Goal: Task Accomplishment & Management: Complete application form

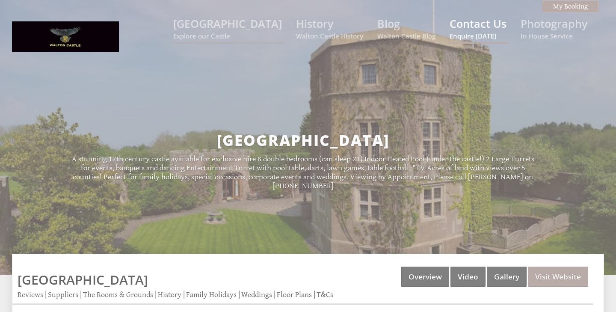
click at [475, 30] on link "Contact Us Enquire today" at bounding box center [478, 28] width 57 height 24
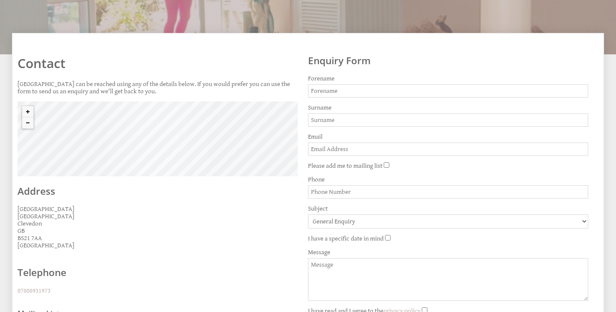
scroll to position [194, 0]
click at [372, 89] on input "Forename" at bounding box center [448, 90] width 280 height 13
type input "N"
type input "Nayla"
type input "Novotny"
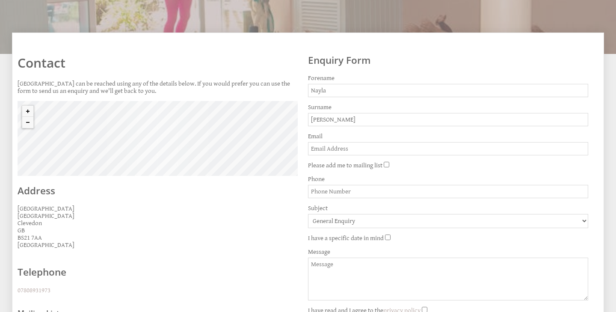
click at [362, 151] on input "Email" at bounding box center [448, 148] width 280 height 13
type input "naylanovotny@gmail.com"
click at [378, 196] on input "Phone" at bounding box center [448, 191] width 280 height 13
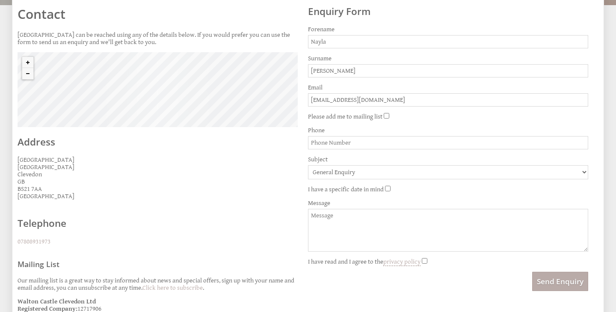
scroll to position [250, 0]
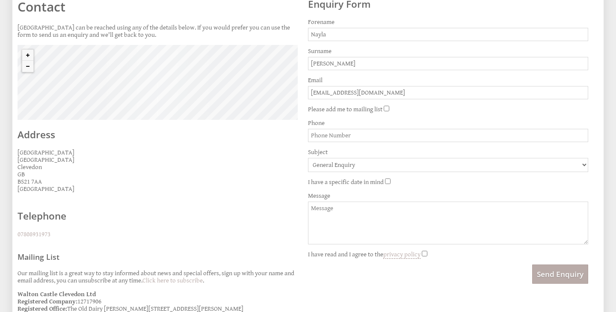
paste input "‭07514 931217‬"
type input "‭07514 931217‬"
click at [373, 169] on select "General Enquiry Walton Castle" at bounding box center [448, 165] width 280 height 14
select select "106"
click at [308, 160] on select "General Enquiry Walton Castle" at bounding box center [448, 165] width 280 height 14
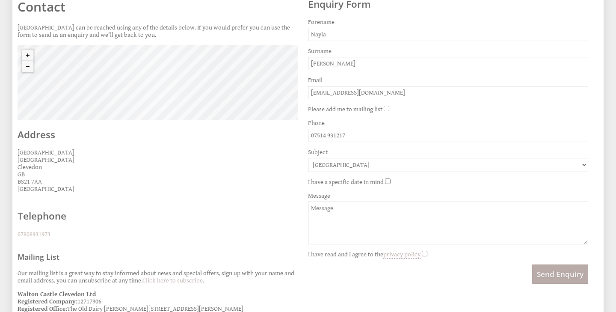
click at [350, 221] on textarea "Message" at bounding box center [448, 223] width 280 height 43
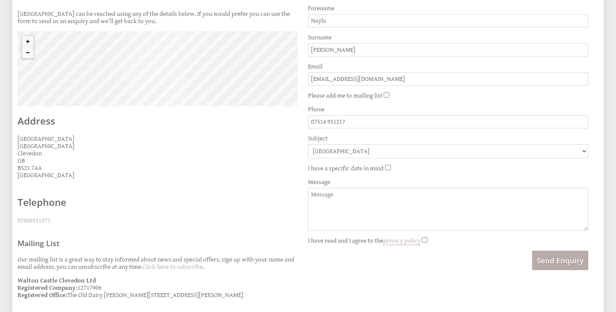
scroll to position [267, 0]
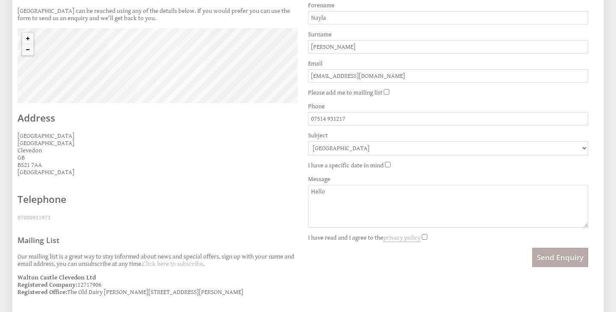
type textarea "Hello"
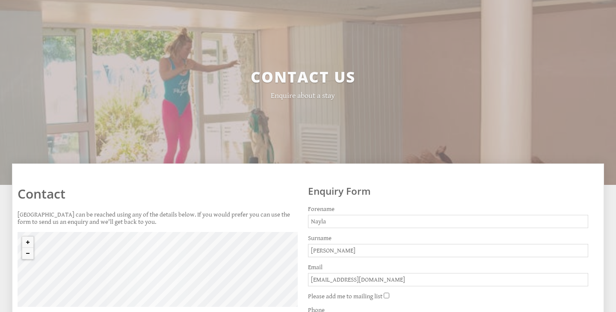
scroll to position [0, 0]
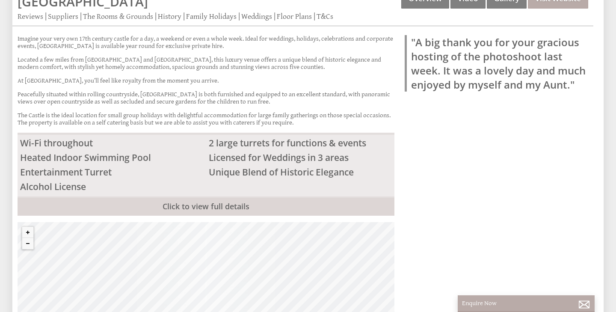
scroll to position [280, 0]
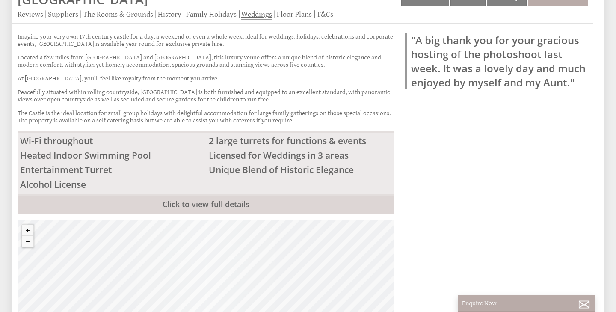
click at [259, 15] on link "Weddings" at bounding box center [256, 15] width 31 height 10
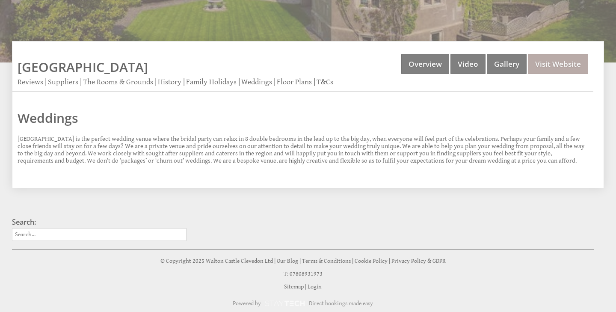
scroll to position [228, 0]
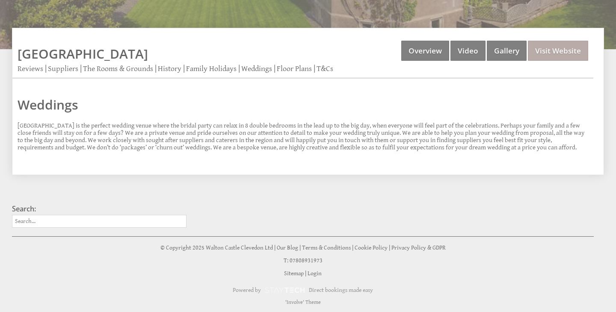
click at [122, 62] on div "Properties [GEOGRAPHIC_DATA] Overview Video Gallery Visit Website Reviews Suppl…" at bounding box center [302, 60] width 581 height 38
click at [122, 67] on link "The Rooms & Grounds" at bounding box center [118, 69] width 70 height 10
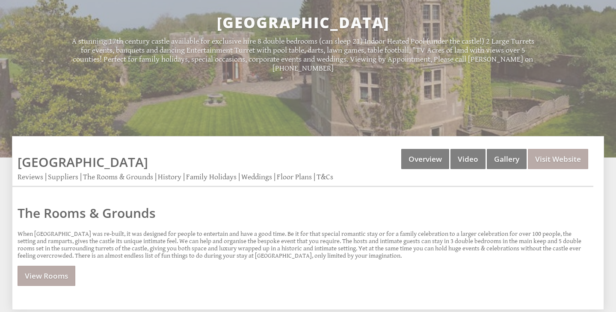
scroll to position [254, 0]
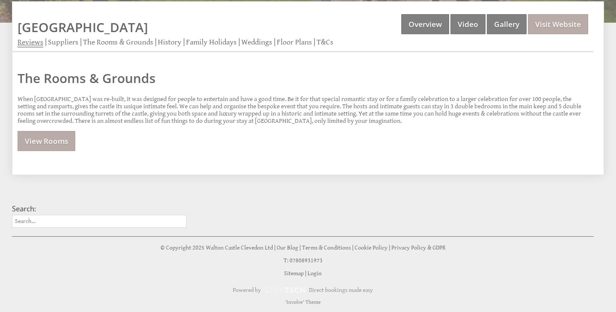
click at [39, 42] on link "Reviews" at bounding box center [31, 43] width 26 height 10
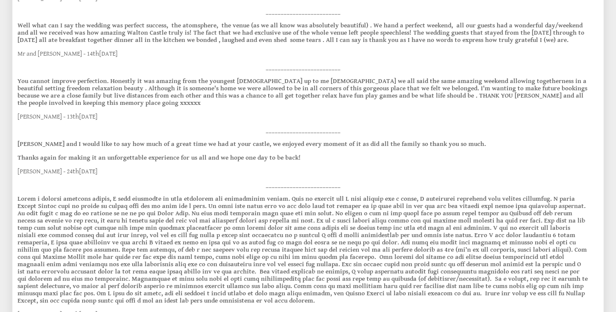
scroll to position [928, 0]
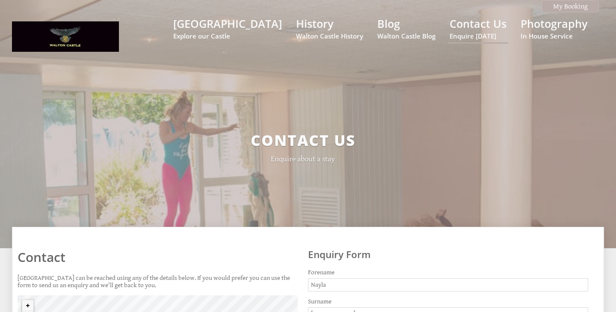
select select "106"
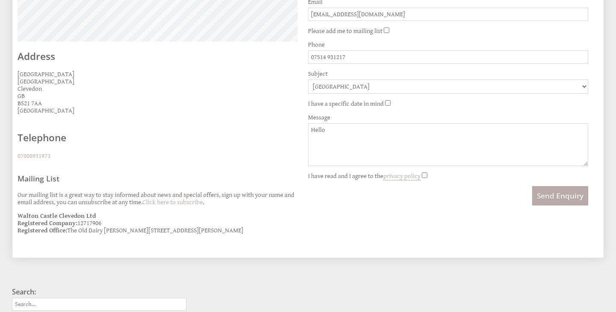
scroll to position [316, 0]
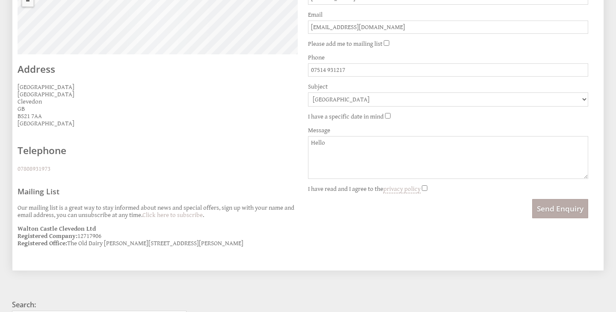
click at [382, 155] on textarea "Hello" at bounding box center [448, 157] width 280 height 43
drag, startPoint x: 382, startPoint y: 155, endPoint x: 267, endPoint y: 144, distance: 114.8
click at [268, 144] on div "Contact Walton Castle can be reached using any of the details below. If you wou…" at bounding box center [302, 86] width 581 height 333
paste textarea "! We are Nayla and Borja; an artist, and a writer and programmer. We are lookin…"
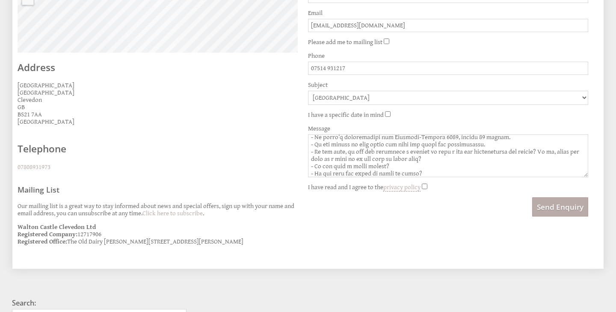
scroll to position [128, 0]
type textarea "Hello! We are Nayla and Borja; an artist, and a writer and programmer. We are l…"
click at [427, 187] on input "I have read and I agree to the privacy policy" at bounding box center [425, 187] width 6 height 6
checkbox input "true"
click at [564, 216] on button "Send Enquiry" at bounding box center [560, 206] width 56 height 19
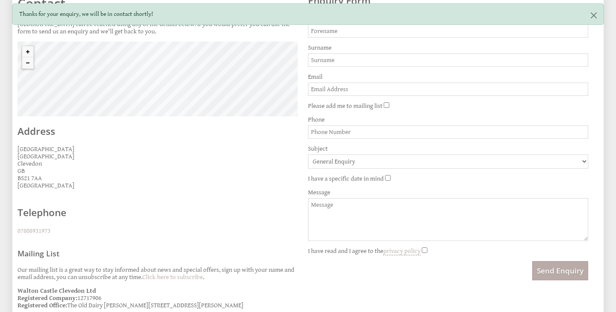
scroll to position [160, 0]
